Goal: Check status

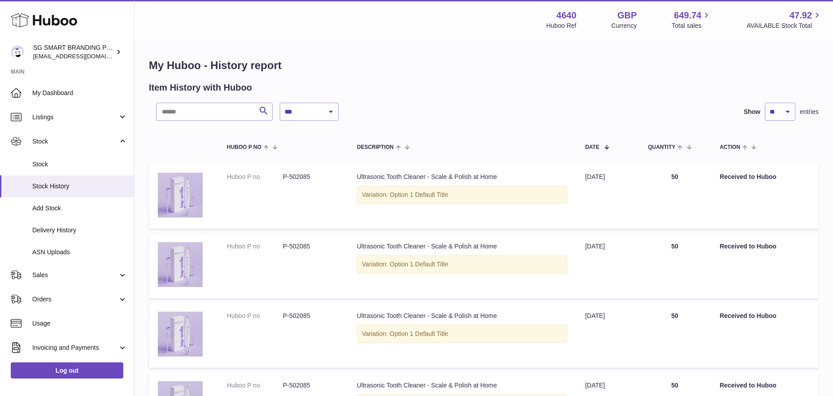
select select "*"
click at [71, 235] on link "Delivery History" at bounding box center [67, 230] width 134 height 22
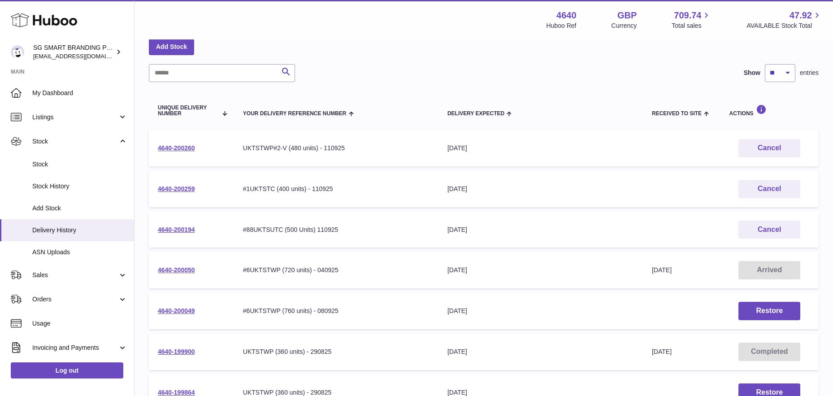
scroll to position [48, 0]
click at [185, 266] on link "4640-200050" at bounding box center [176, 269] width 37 height 7
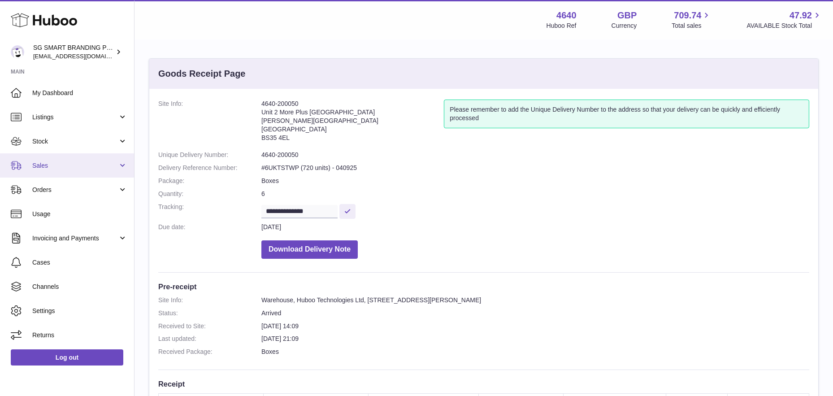
click at [76, 160] on link "Sales" at bounding box center [67, 165] width 134 height 24
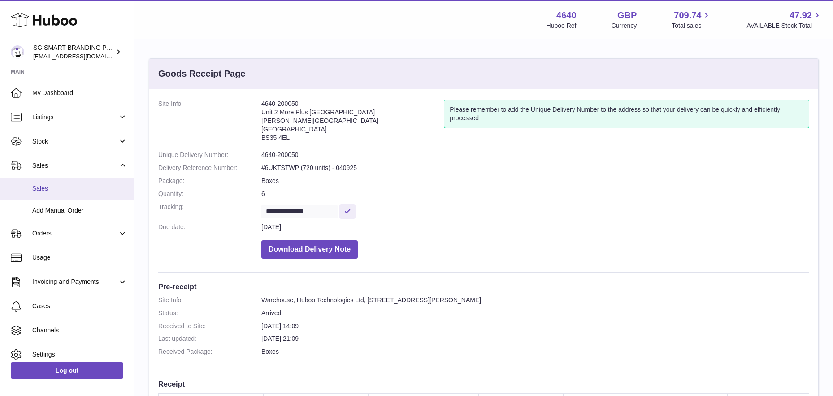
click at [66, 186] on span "Sales" at bounding box center [79, 188] width 95 height 9
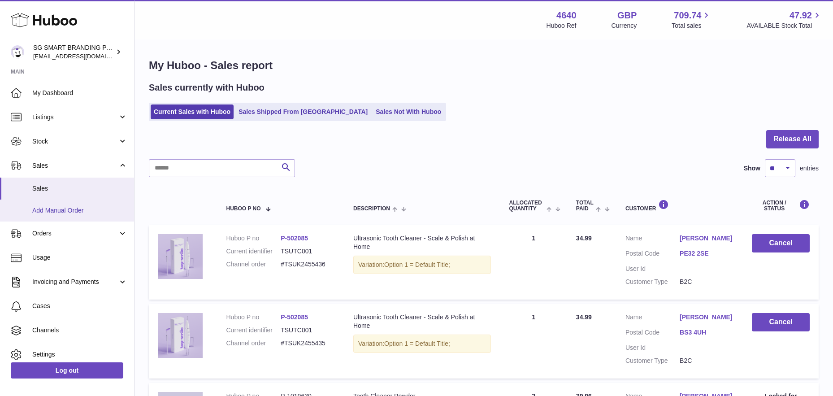
click at [63, 208] on span "Add Manual Order" at bounding box center [79, 210] width 95 height 9
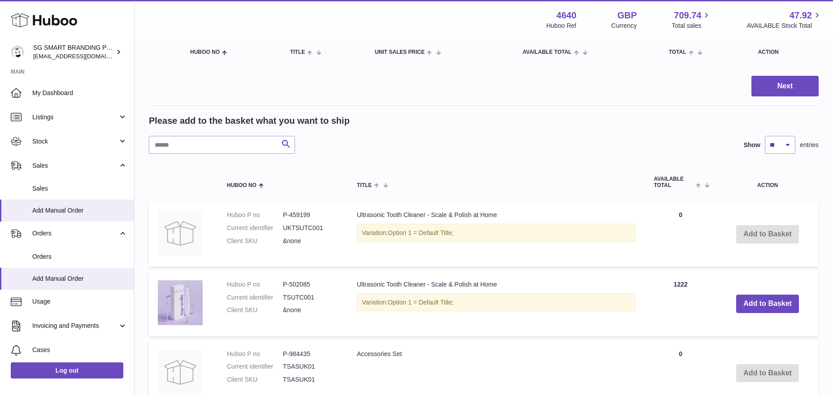
scroll to position [102, 0]
click at [68, 193] on link "Sales" at bounding box center [67, 189] width 134 height 22
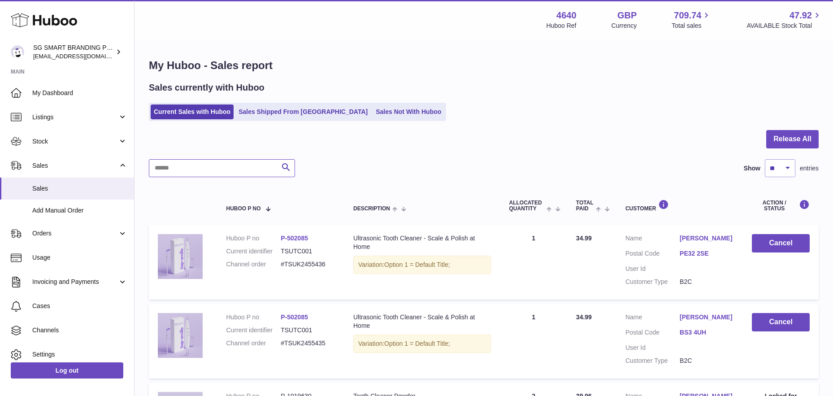
click at [235, 170] on input "text" at bounding box center [222, 168] width 146 height 18
paste input "**********"
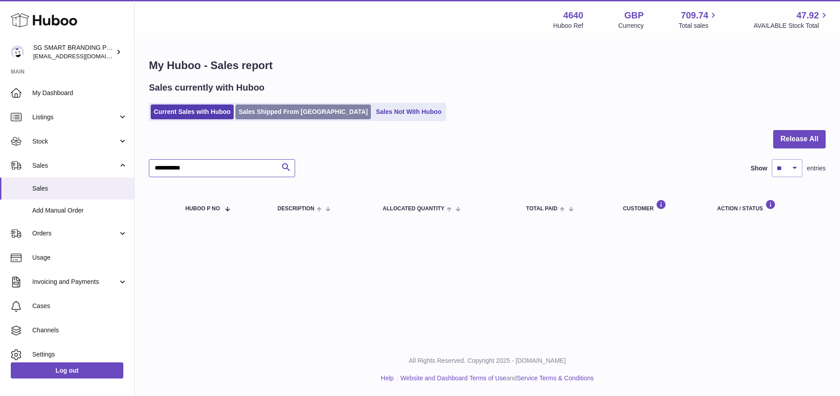
type input "**********"
click at [298, 113] on link "Sales Shipped From [GEOGRAPHIC_DATA]" at bounding box center [302, 112] width 135 height 15
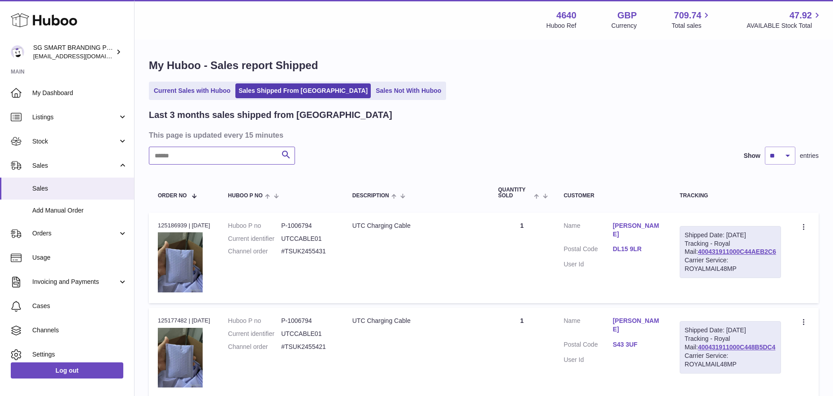
click at [222, 157] on input "text" at bounding box center [222, 156] width 146 height 18
paste input "**********"
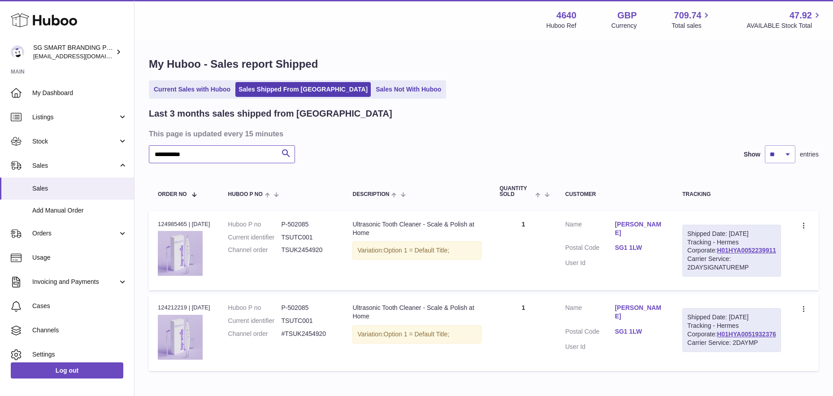
scroll to position [2, 0]
click at [732, 253] on link "H01HYA0052239911" at bounding box center [746, 249] width 59 height 7
click at [653, 243] on link "SG1 1LW" at bounding box center [640, 247] width 50 height 9
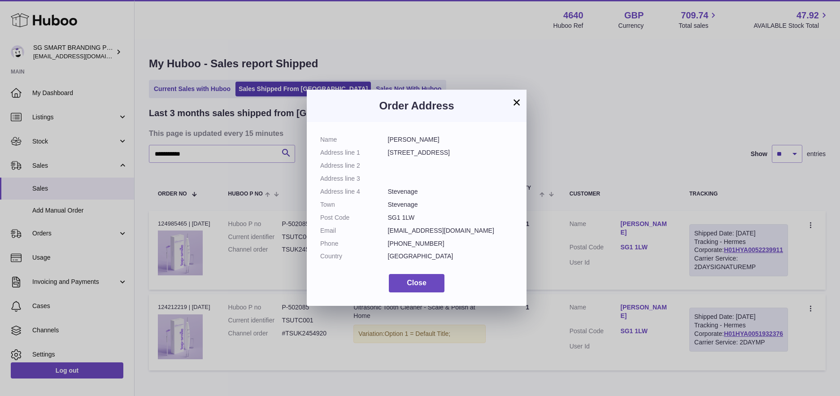
click at [387, 217] on dl "Name [PERSON_NAME] Address line [STREET_ADDRESS] Address line 2 Address line 3 …" at bounding box center [416, 200] width 193 height 130
click at [413, 280] on span "Close" at bounding box center [417, 283] width 20 height 8
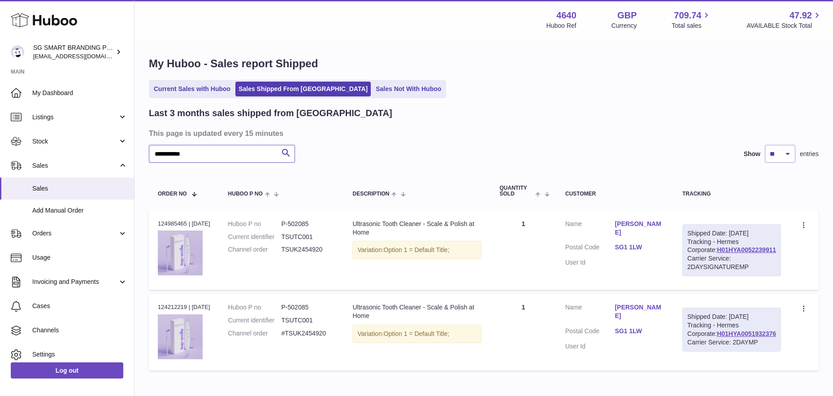
click at [222, 151] on input "**********" at bounding box center [222, 154] width 146 height 18
paste input "text"
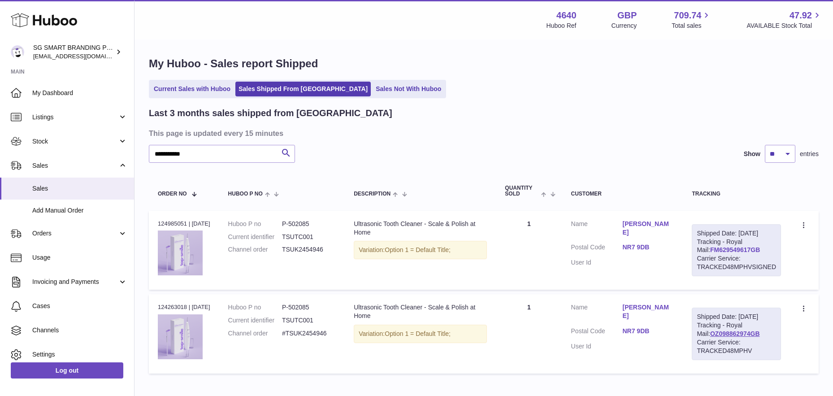
click at [740, 253] on link "FM629549617GB" at bounding box center [735, 249] width 50 height 7
click at [639, 243] on link "NR7 9DB" at bounding box center [649, 247] width 52 height 9
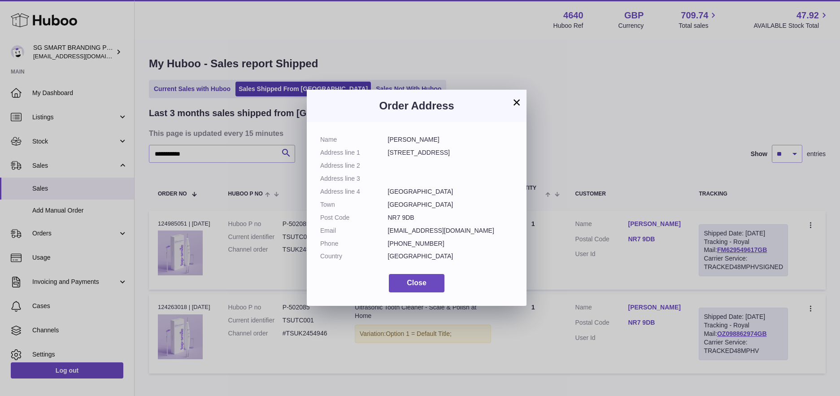
drag, startPoint x: 416, startPoint y: 220, endPoint x: 380, endPoint y: 219, distance: 35.9
click at [380, 219] on dl "Name [PERSON_NAME] Address line [STREET_ADDRESS] Address line 2 Address line 3 …" at bounding box center [416, 200] width 193 height 130
copy dl "NR7 9DB"
click at [413, 287] on button "Close" at bounding box center [417, 283] width 56 height 18
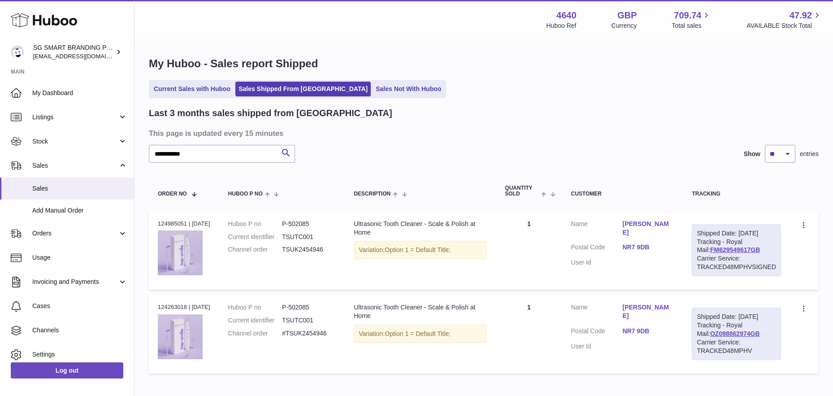
click at [221, 137] on h3 "This page is updated every 15 minutes" at bounding box center [483, 133] width 668 height 10
click at [218, 151] on input "**********" at bounding box center [222, 154] width 146 height 18
paste input "text"
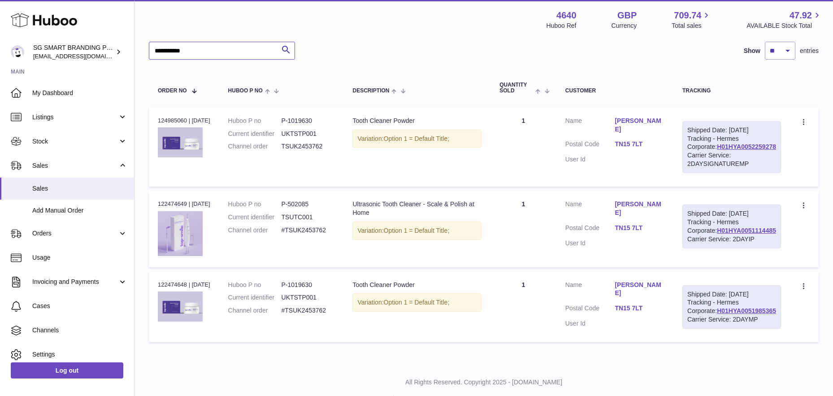
scroll to position [104, 0]
click at [728, 151] on link "H01HYA0052259278" at bounding box center [746, 147] width 59 height 7
click at [210, 45] on input "**********" at bounding box center [222, 52] width 146 height 18
paste input "text"
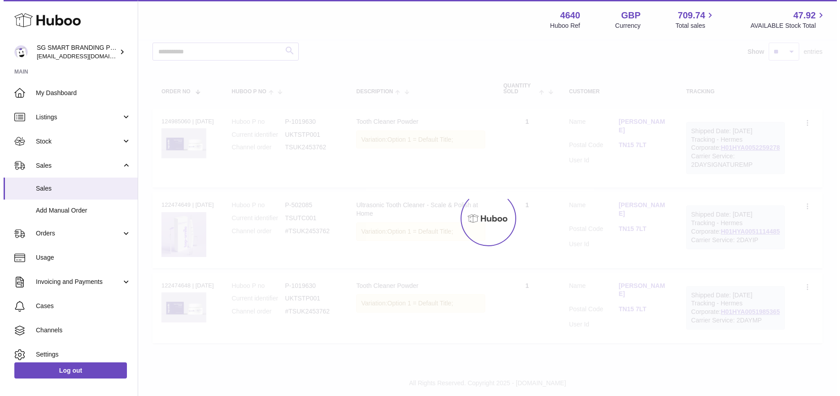
scroll to position [88, 0]
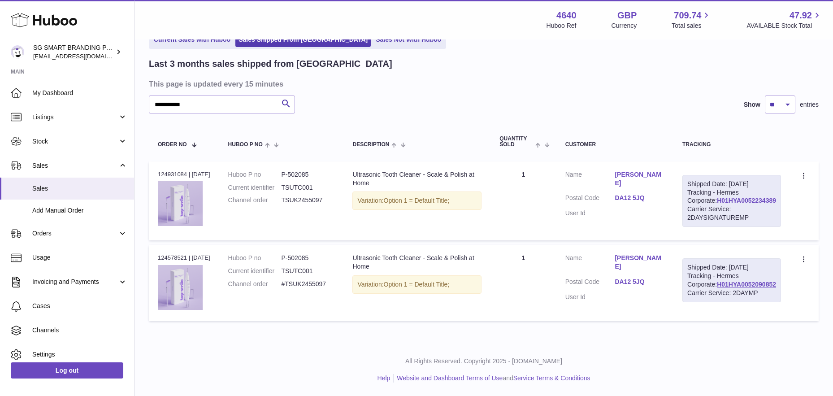
click at [732, 197] on link "H01HYA0052234389" at bounding box center [746, 200] width 59 height 7
click at [219, 96] on input "**********" at bounding box center [222, 105] width 146 height 18
paste input "text"
type input "**********"
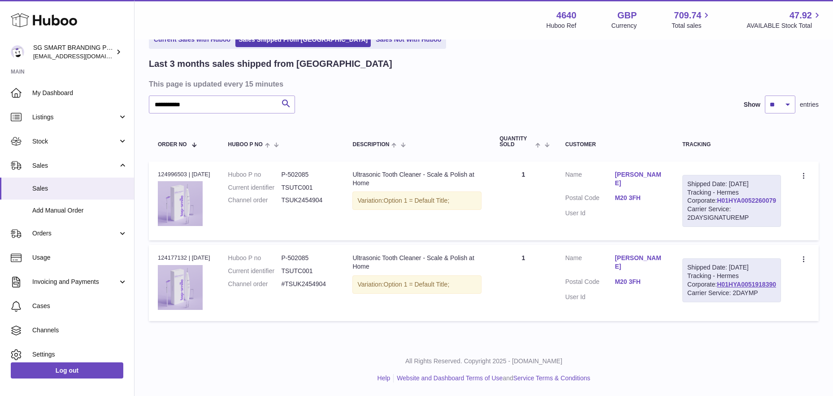
click at [749, 197] on link "H01HYA0052260079" at bounding box center [746, 200] width 59 height 7
click at [642, 194] on link "M20 3FH" at bounding box center [640, 198] width 50 height 9
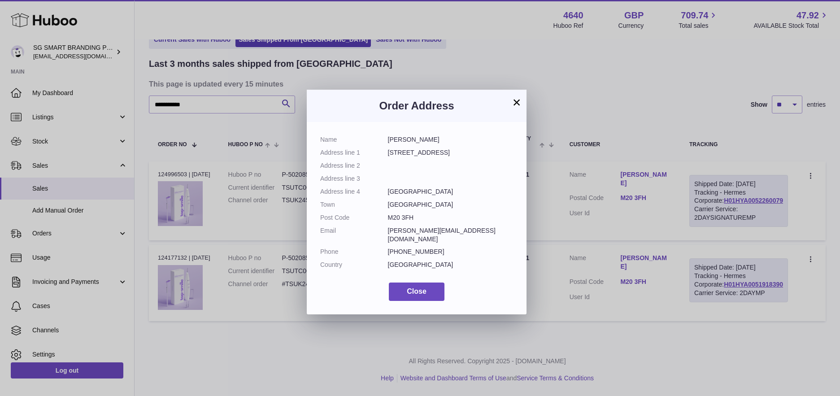
click at [382, 217] on dl "Name [PERSON_NAME] Address line [STREET_ADDRESS] Address line 2 Address line 3 …" at bounding box center [416, 204] width 193 height 138
copy dl "M20 3FH"
